Goal: Task Accomplishment & Management: Manage account settings

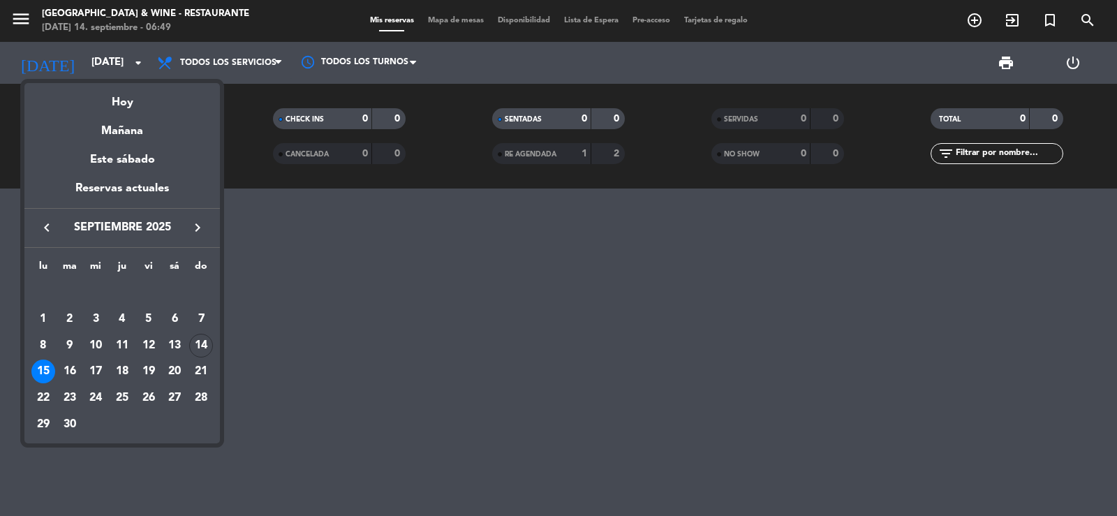
click at [100, 61] on div at bounding box center [558, 258] width 1117 height 516
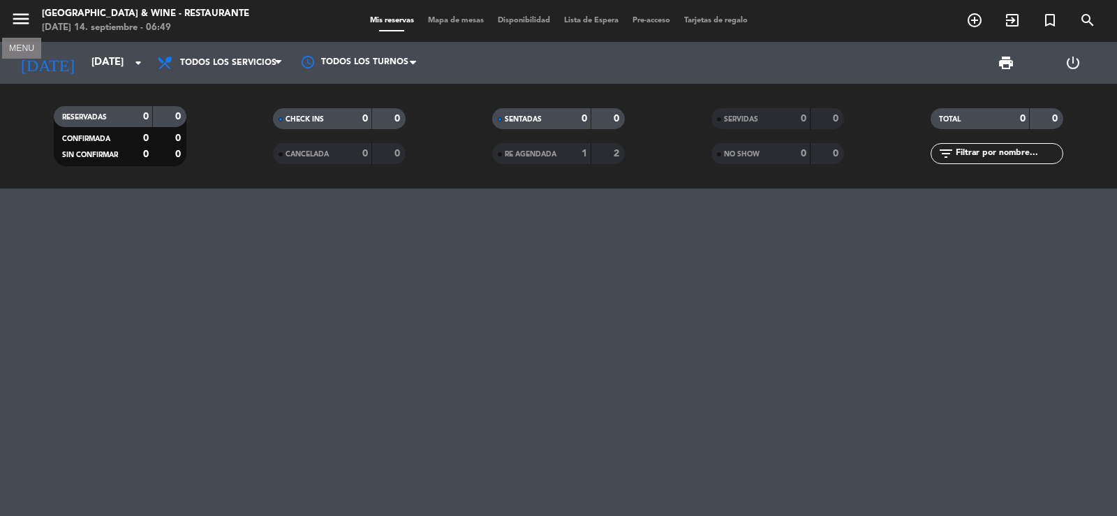
click at [31, 10] on icon "menu" at bounding box center [20, 18] width 21 height 21
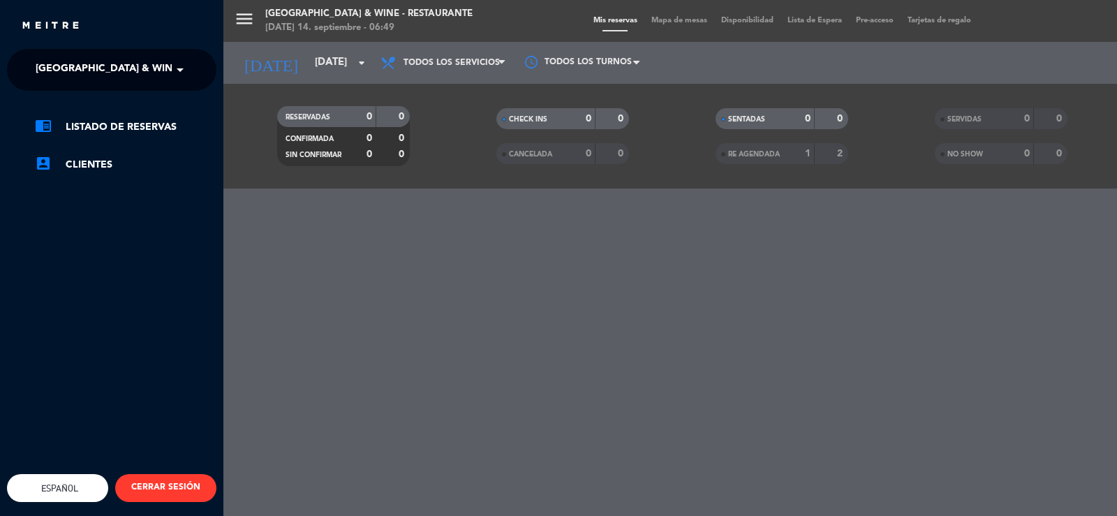
click at [146, 63] on span "[GEOGRAPHIC_DATA] & Wine - Restaurante" at bounding box center [146, 69] width 221 height 29
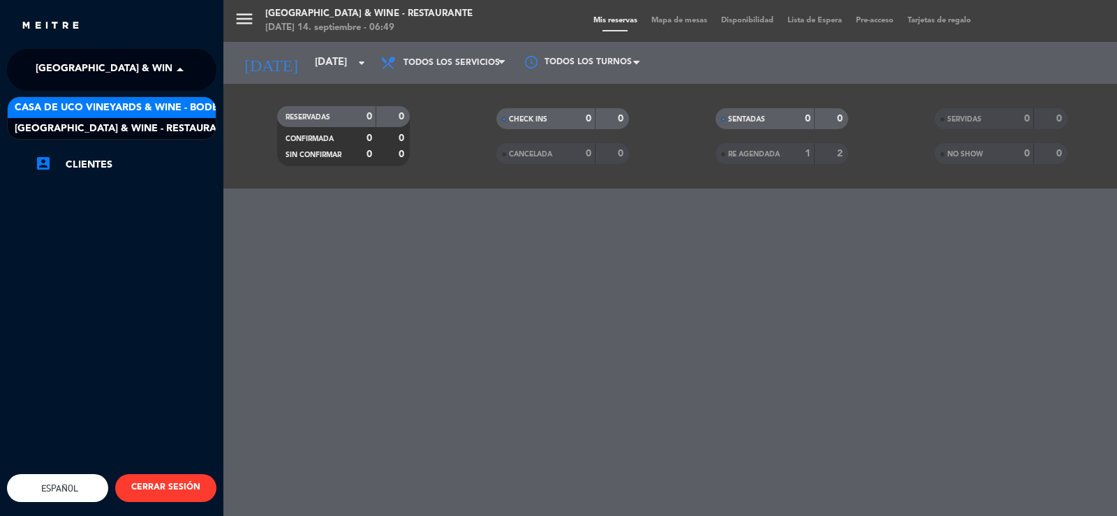
click at [206, 113] on span "Casa de Uco Vineyards & Wine - Bodega" at bounding box center [124, 108] width 219 height 16
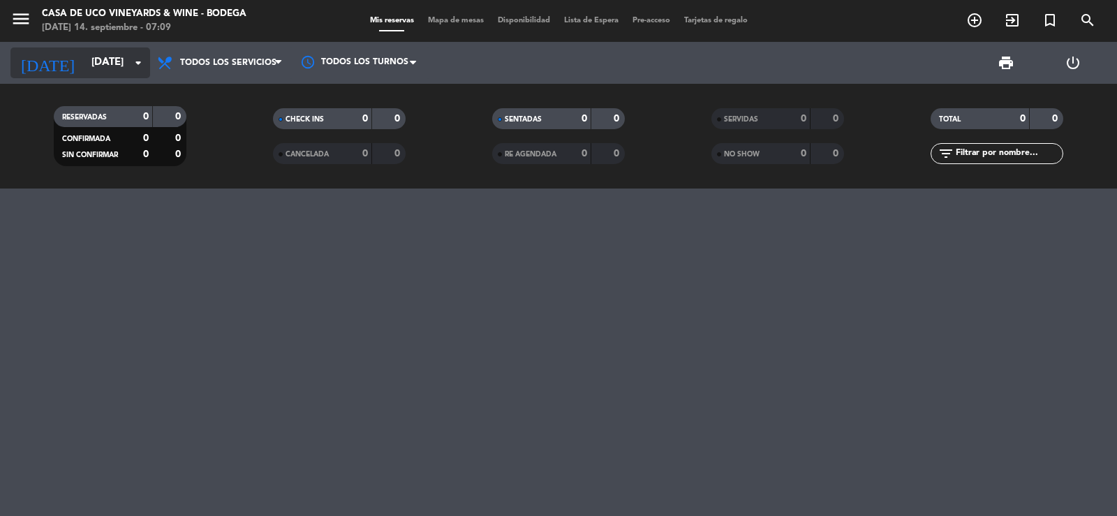
click at [126, 59] on input "[DATE]" at bounding box center [151, 63] width 135 height 27
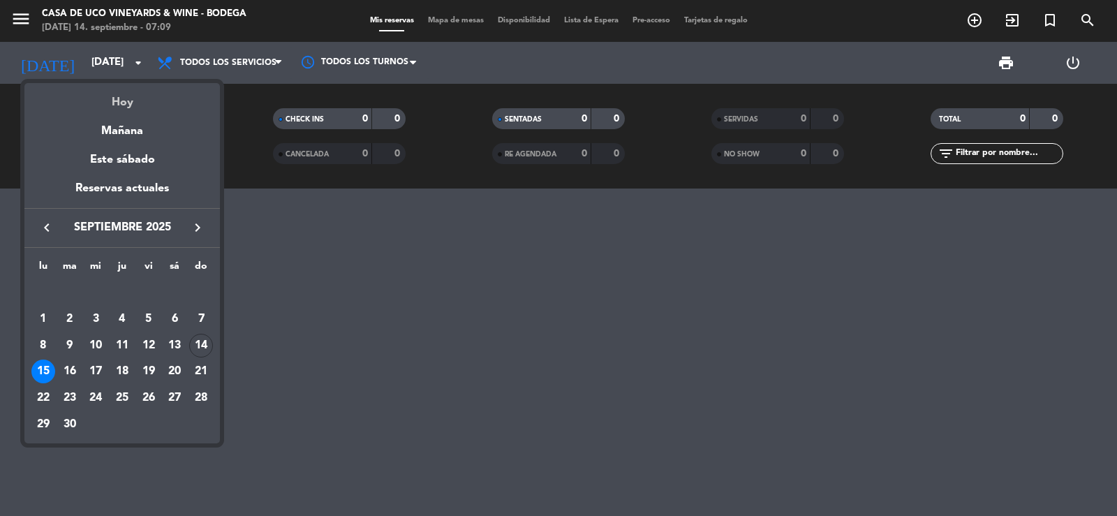
click at [141, 98] on div "Hoy" at bounding box center [121, 97] width 195 height 29
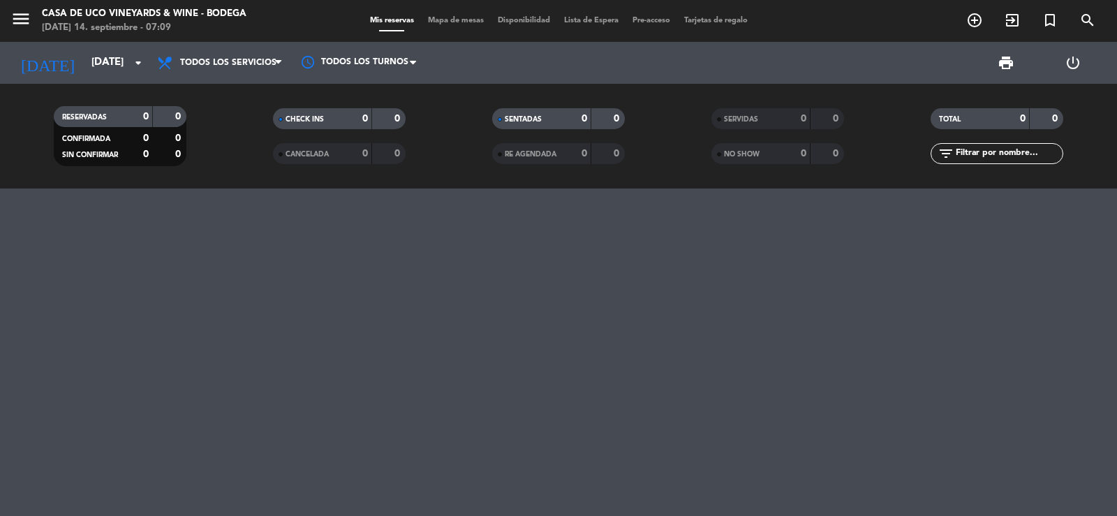
type input "[DATE]"
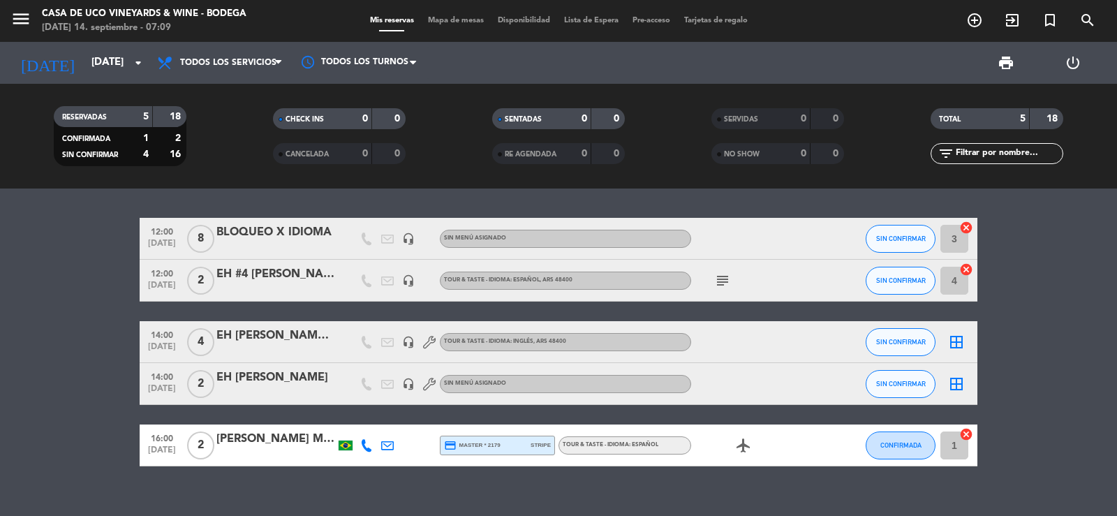
click at [726, 282] on icon "subject" at bounding box center [722, 280] width 17 height 17
click at [0, 300] on bookings-row "12:00 [DATE] 8 BLOQUEO X IDIOMA headset_mic Sin menú asignado SIN CONFIRMAR 3 c…" at bounding box center [558, 342] width 1117 height 249
click at [720, 278] on icon "subject" at bounding box center [722, 280] width 17 height 17
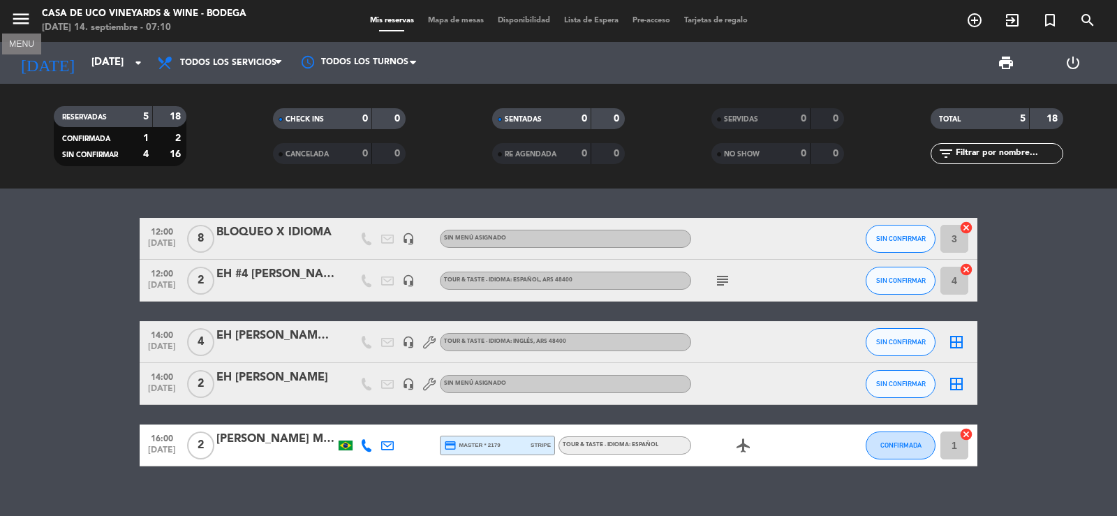
drag, startPoint x: 14, startPoint y: 16, endPoint x: 43, endPoint y: 51, distance: 45.1
click at [14, 17] on icon "menu" at bounding box center [20, 18] width 21 height 21
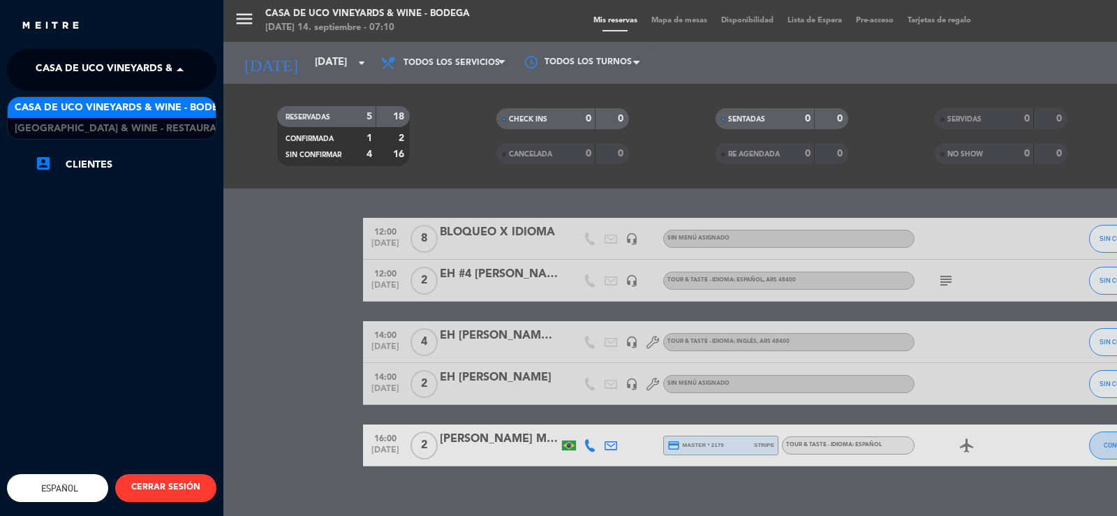
click at [59, 65] on span "Casa de Uco Vineyards & Wine - Bodega" at bounding box center [145, 69] width 219 height 29
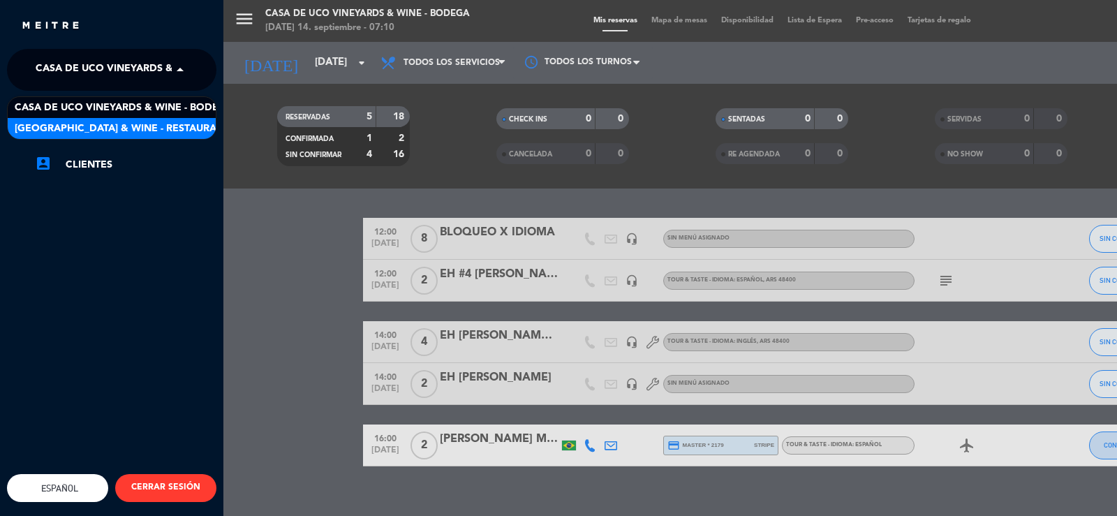
click at [113, 124] on span "[GEOGRAPHIC_DATA] & Wine - Restaurante" at bounding box center [125, 129] width 221 height 16
